Goal: Information Seeking & Learning: Learn about a topic

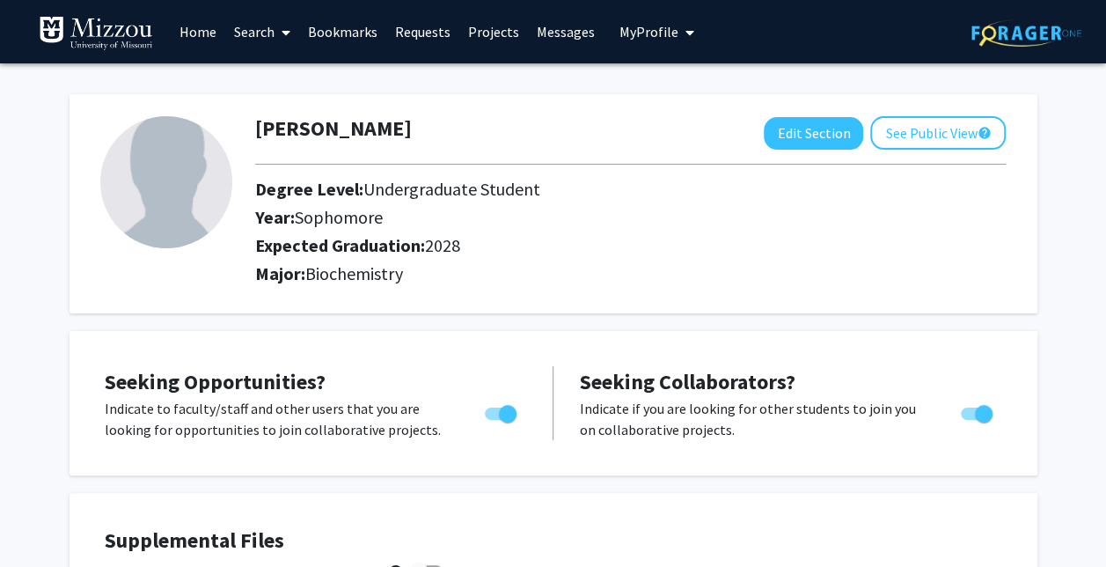
click at [244, 33] on link "Search" at bounding box center [262, 32] width 74 height 62
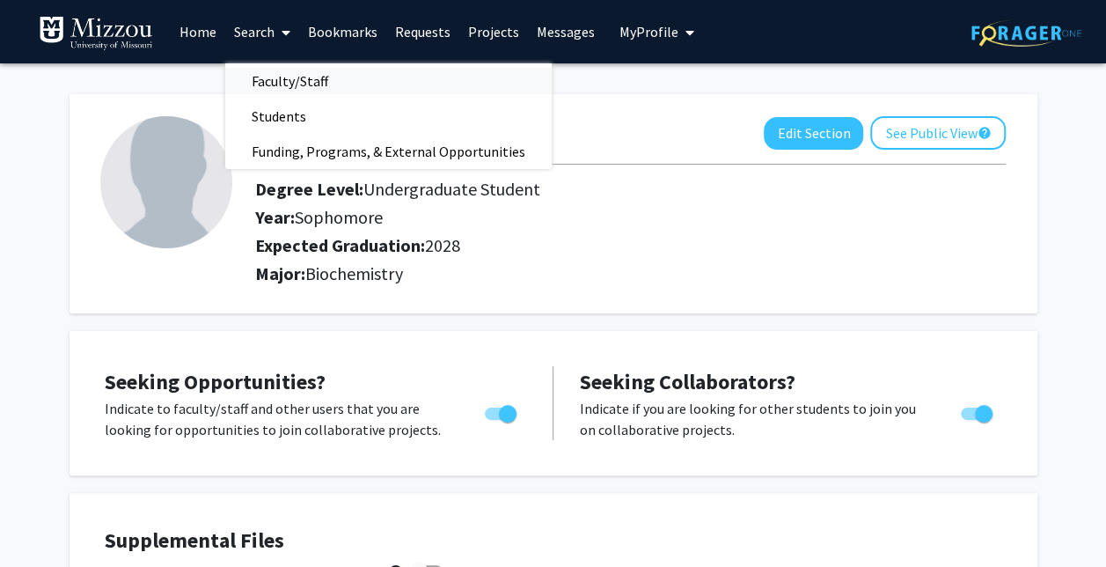
click at [287, 76] on span "Faculty/Staff" at bounding box center [289, 80] width 129 height 35
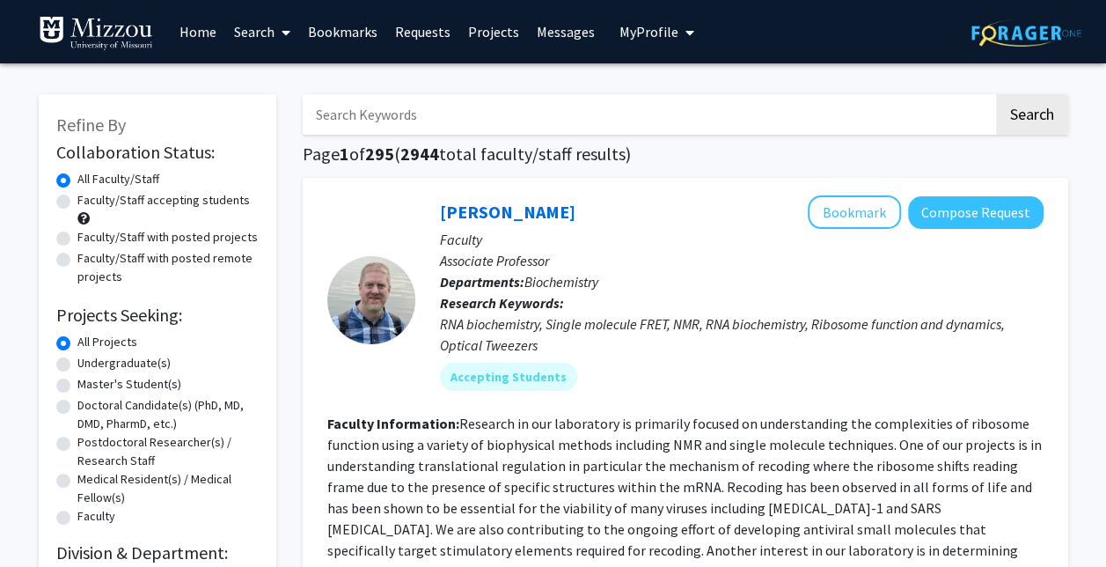
click at [123, 200] on label "Faculty/Staff accepting students" at bounding box center [163, 200] width 172 height 18
click at [89, 200] on input "Faculty/Staff accepting students" at bounding box center [82, 196] width 11 height 11
radio input "true"
click at [116, 364] on label "Undergraduate(s)" at bounding box center [123, 363] width 93 height 18
click at [89, 364] on input "Undergraduate(s)" at bounding box center [82, 359] width 11 height 11
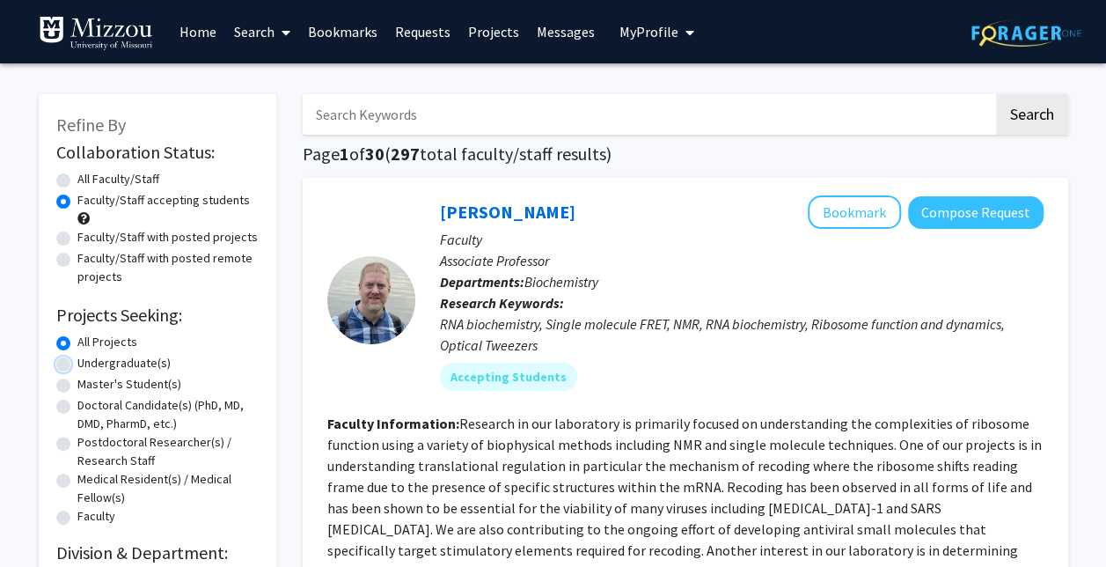
radio input "true"
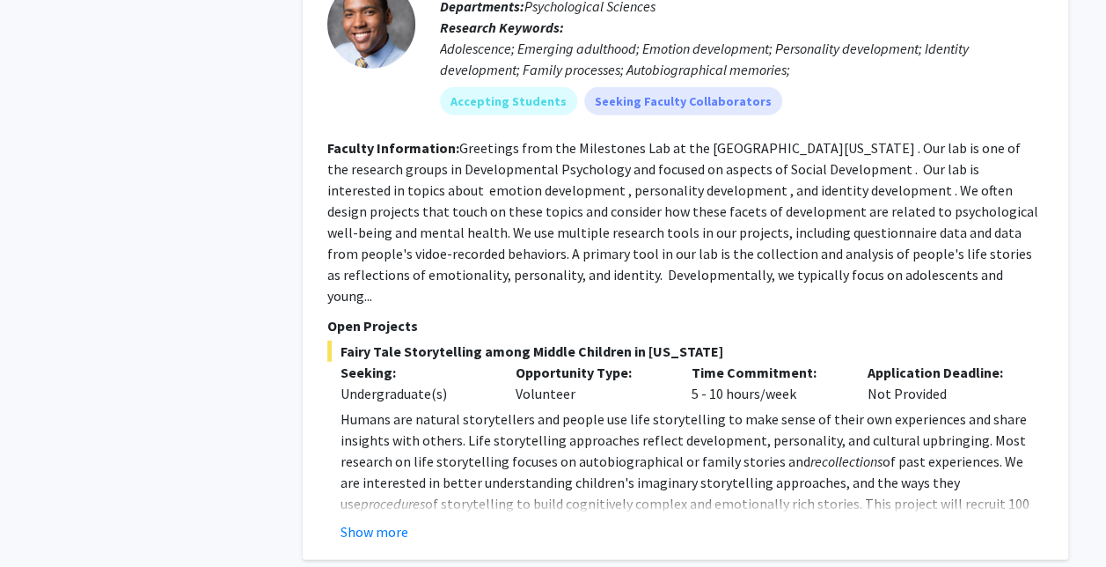
scroll to position [2319, 0]
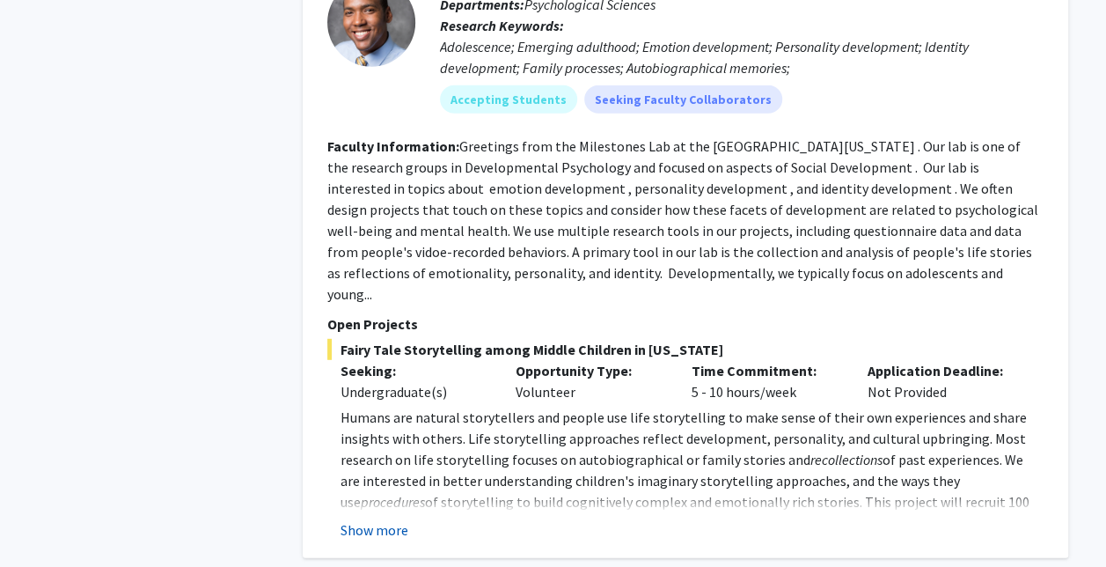
click at [389, 519] on button "Show more" at bounding box center [374, 529] width 68 height 21
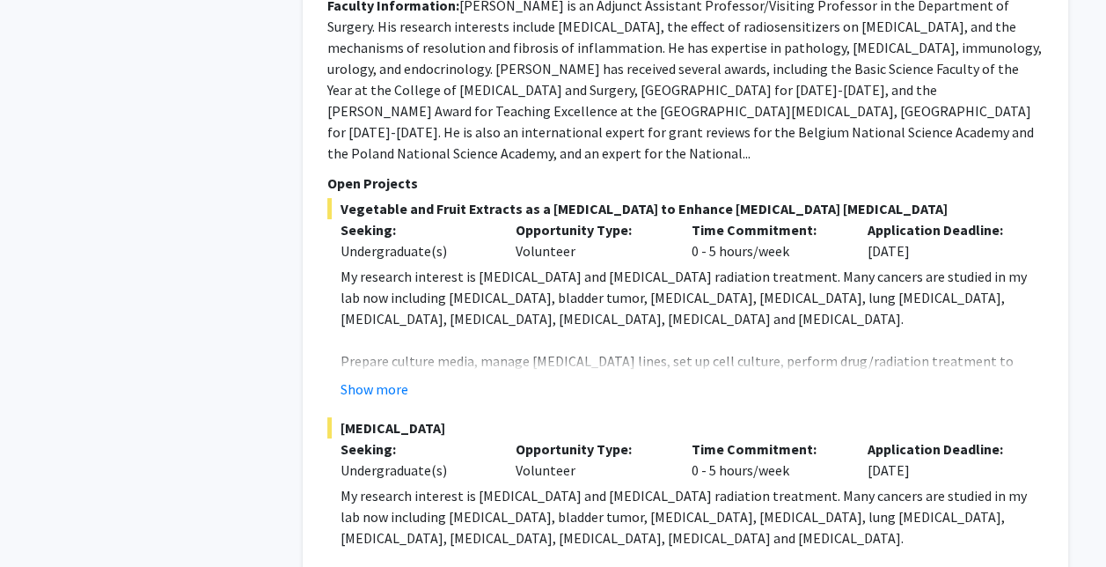
scroll to position [3330, 0]
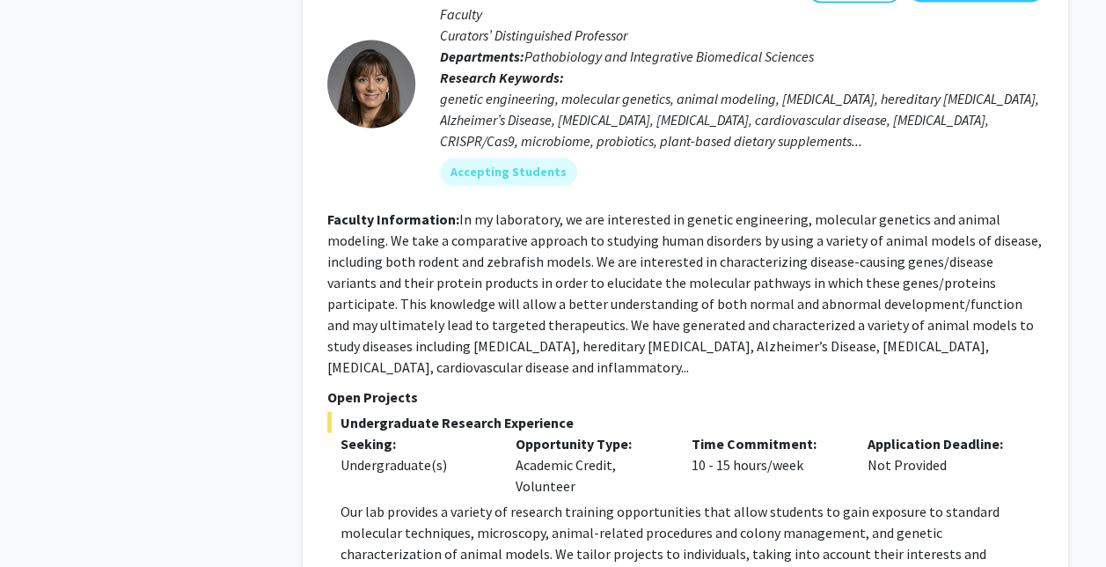
scroll to position [5077, 0]
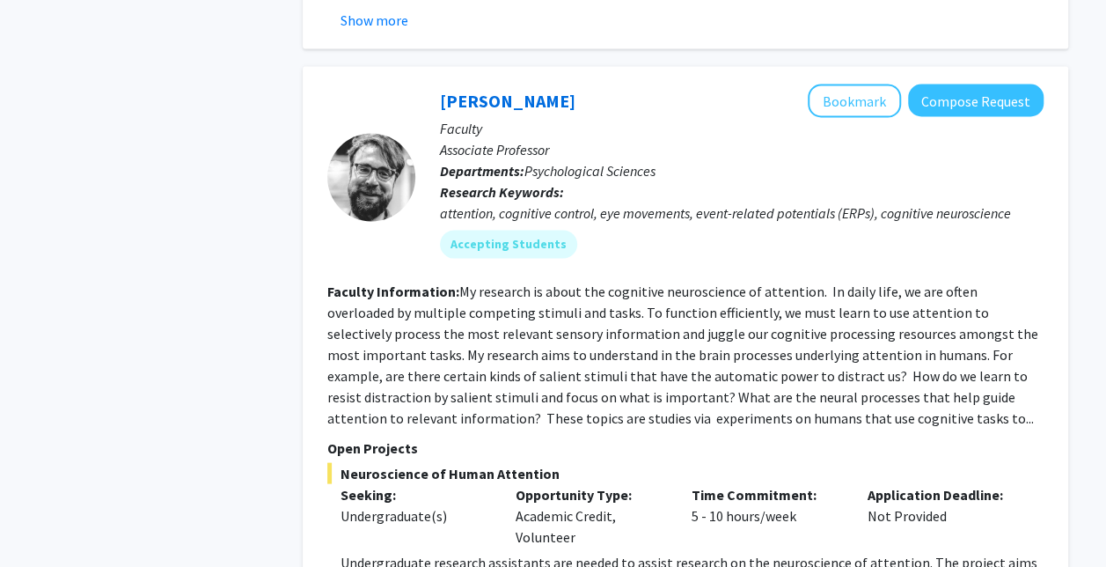
scroll to position [8222, 0]
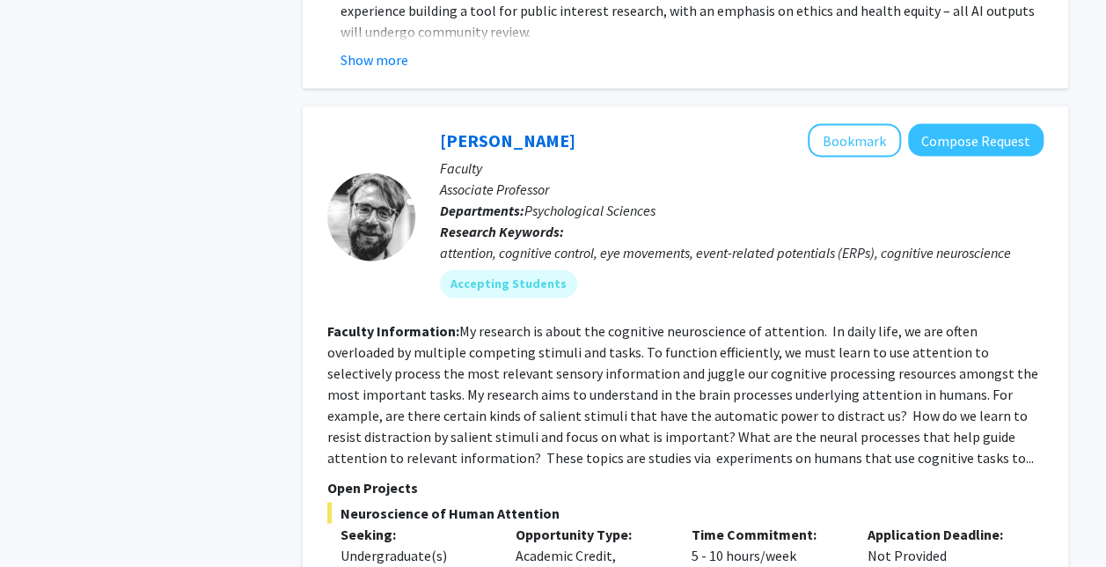
scroll to position [8418, 0]
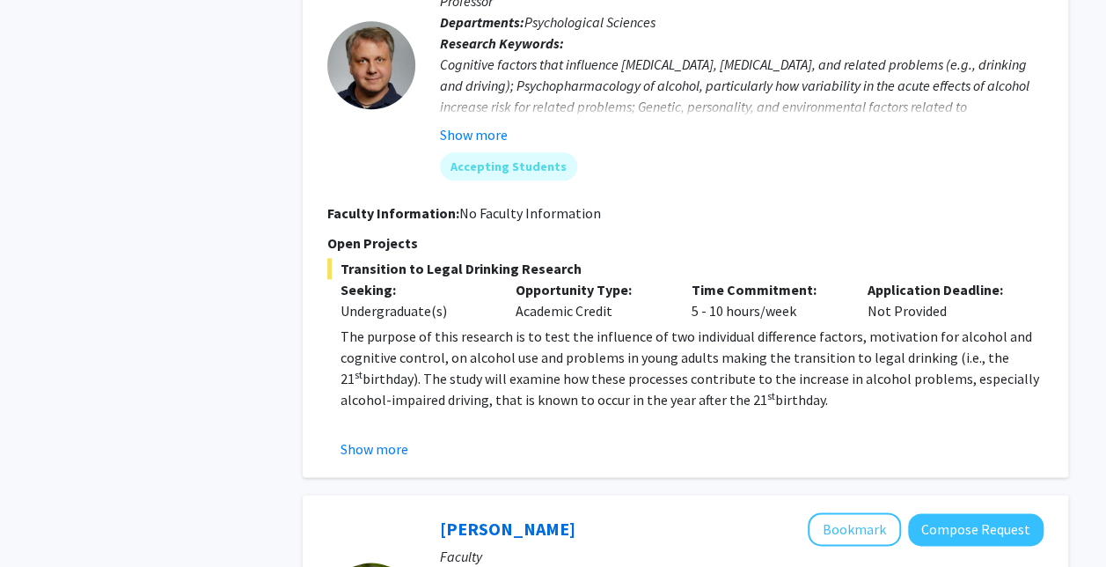
scroll to position [933, 0]
click at [380, 439] on button "Show more" at bounding box center [374, 449] width 68 height 21
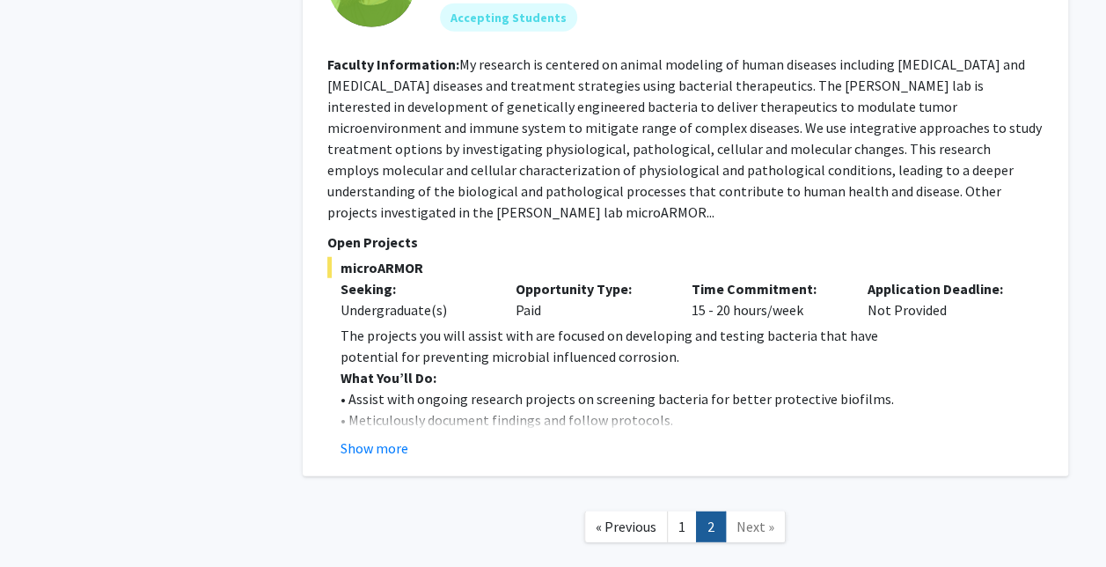
scroll to position [2262, 0]
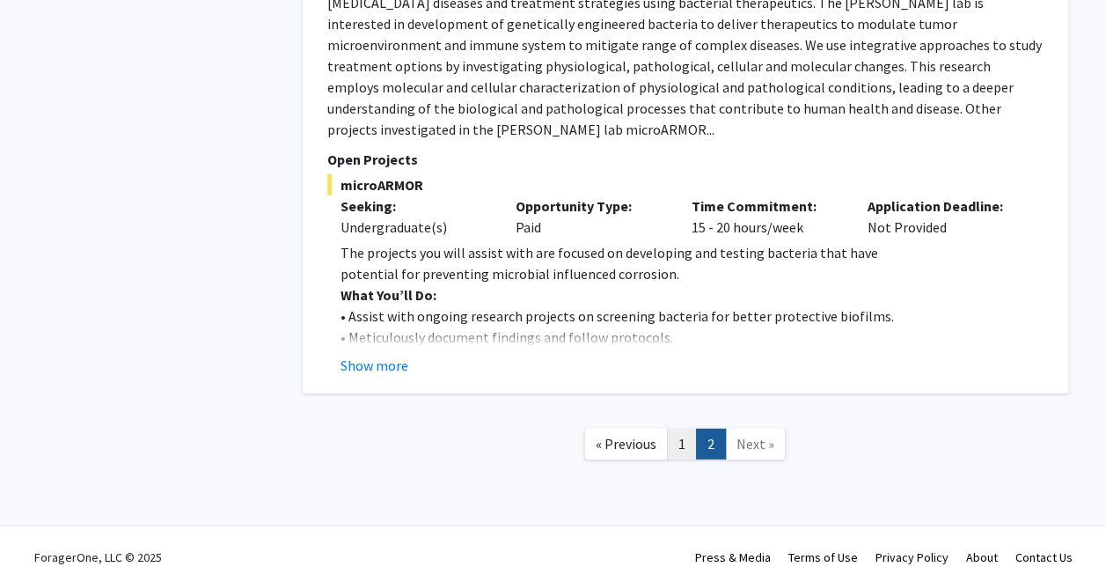
click at [680, 428] on link "1" at bounding box center [682, 443] width 30 height 31
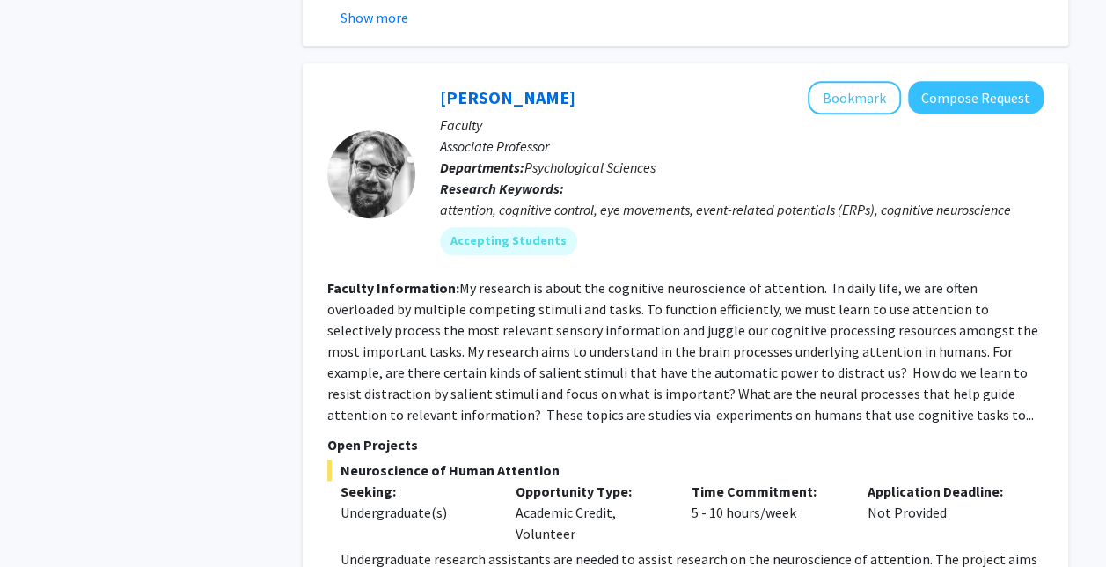
scroll to position [7542, 0]
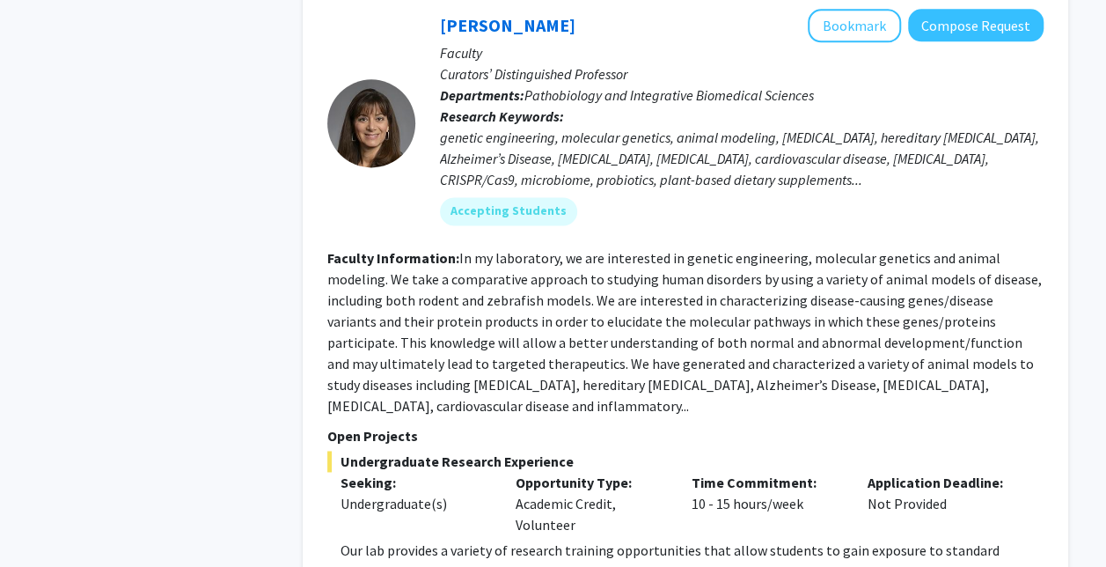
scroll to position [4453, 0]
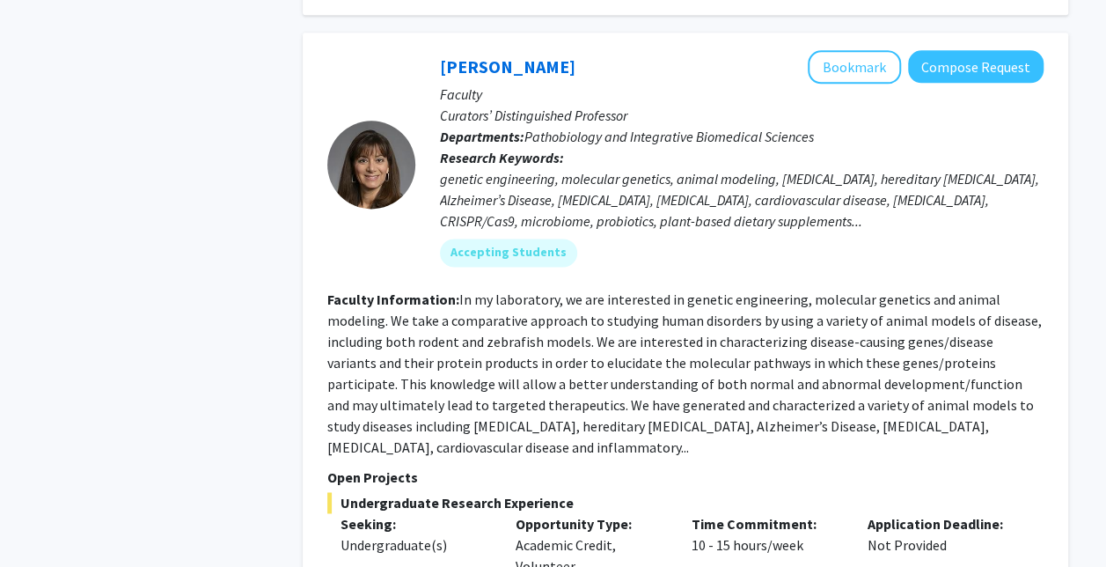
scroll to position [4365, 0]
